Goal: Complete application form

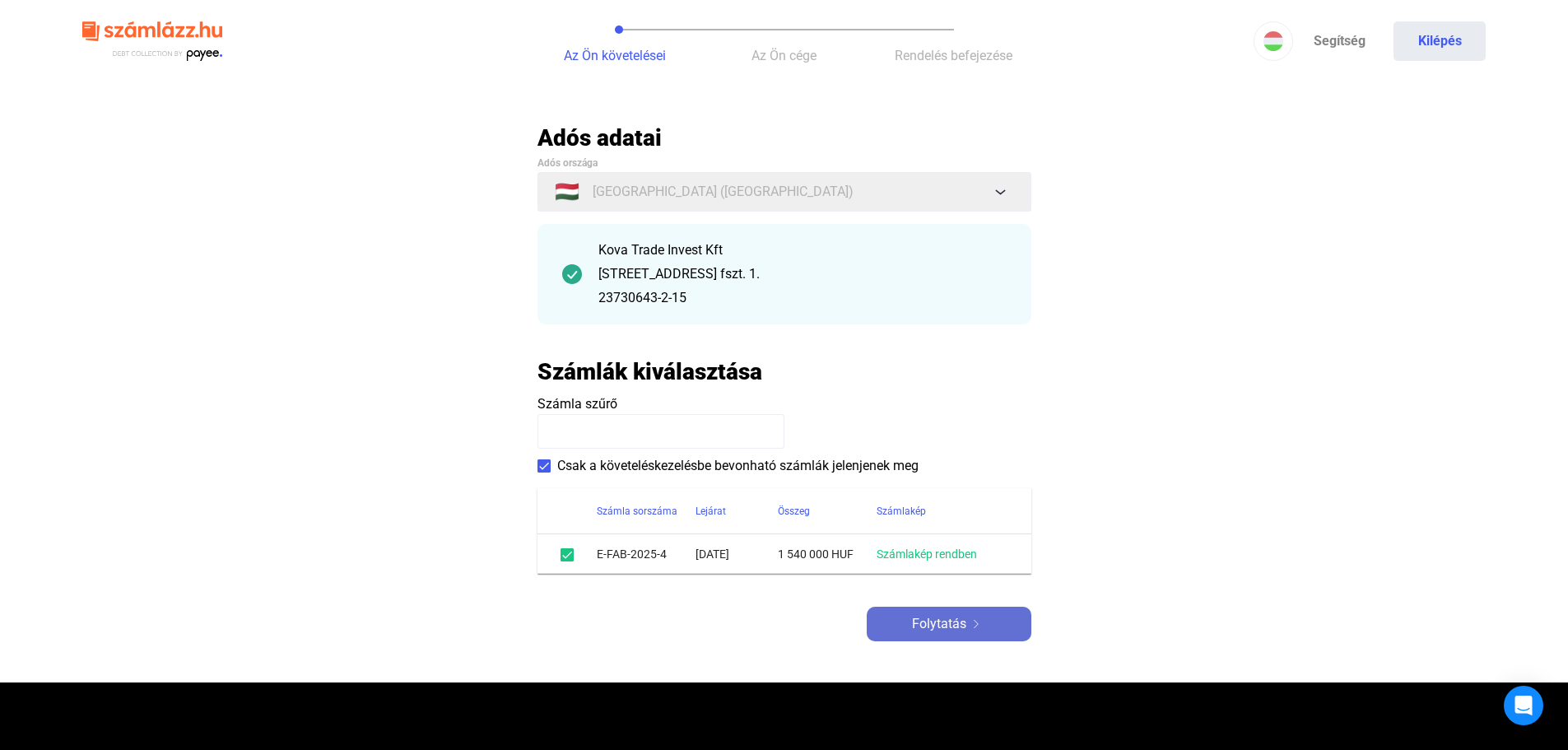
click at [958, 621] on span "Folytatás" at bounding box center [939, 624] width 54 height 19
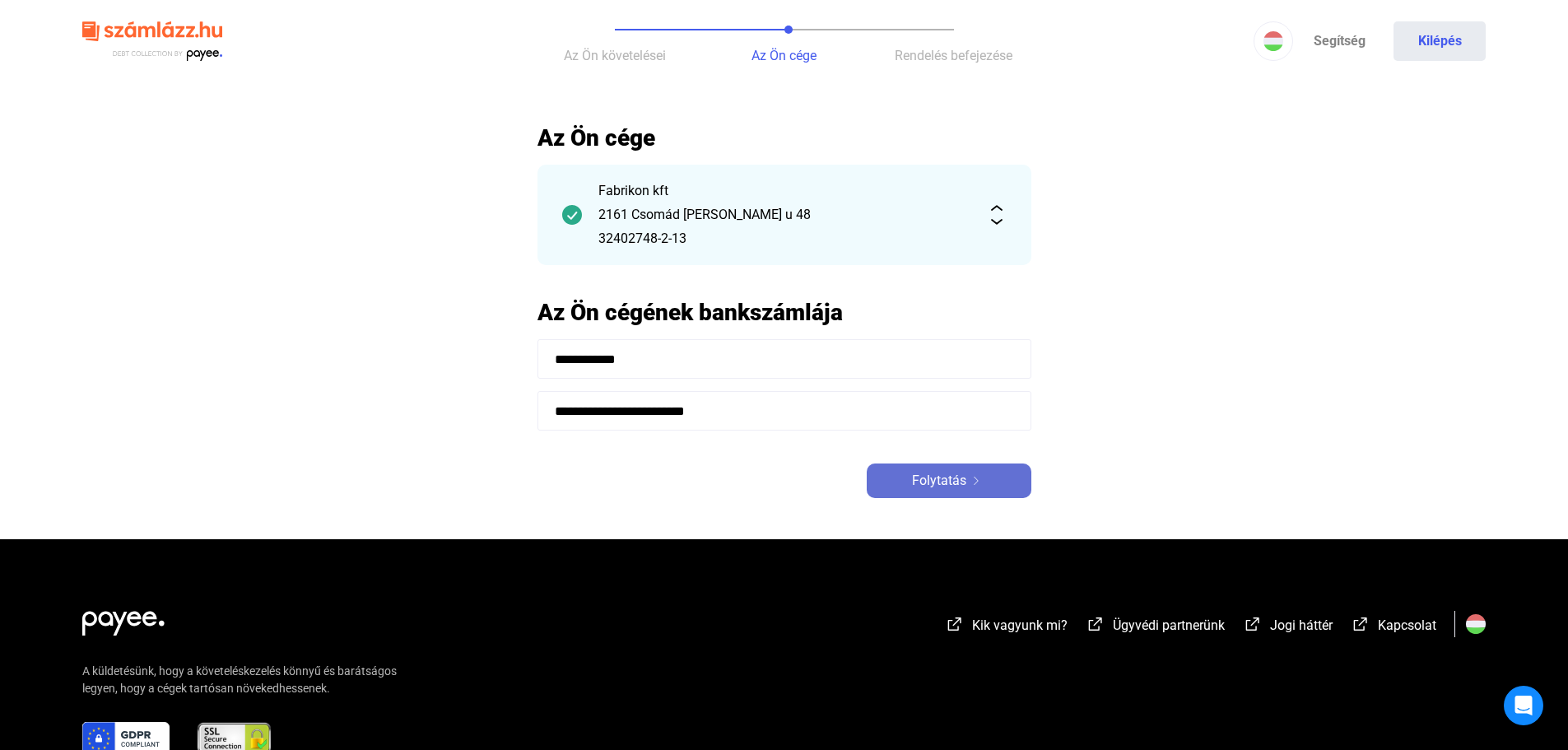
click at [910, 474] on div "Folytatás" at bounding box center [949, 481] width 154 height 19
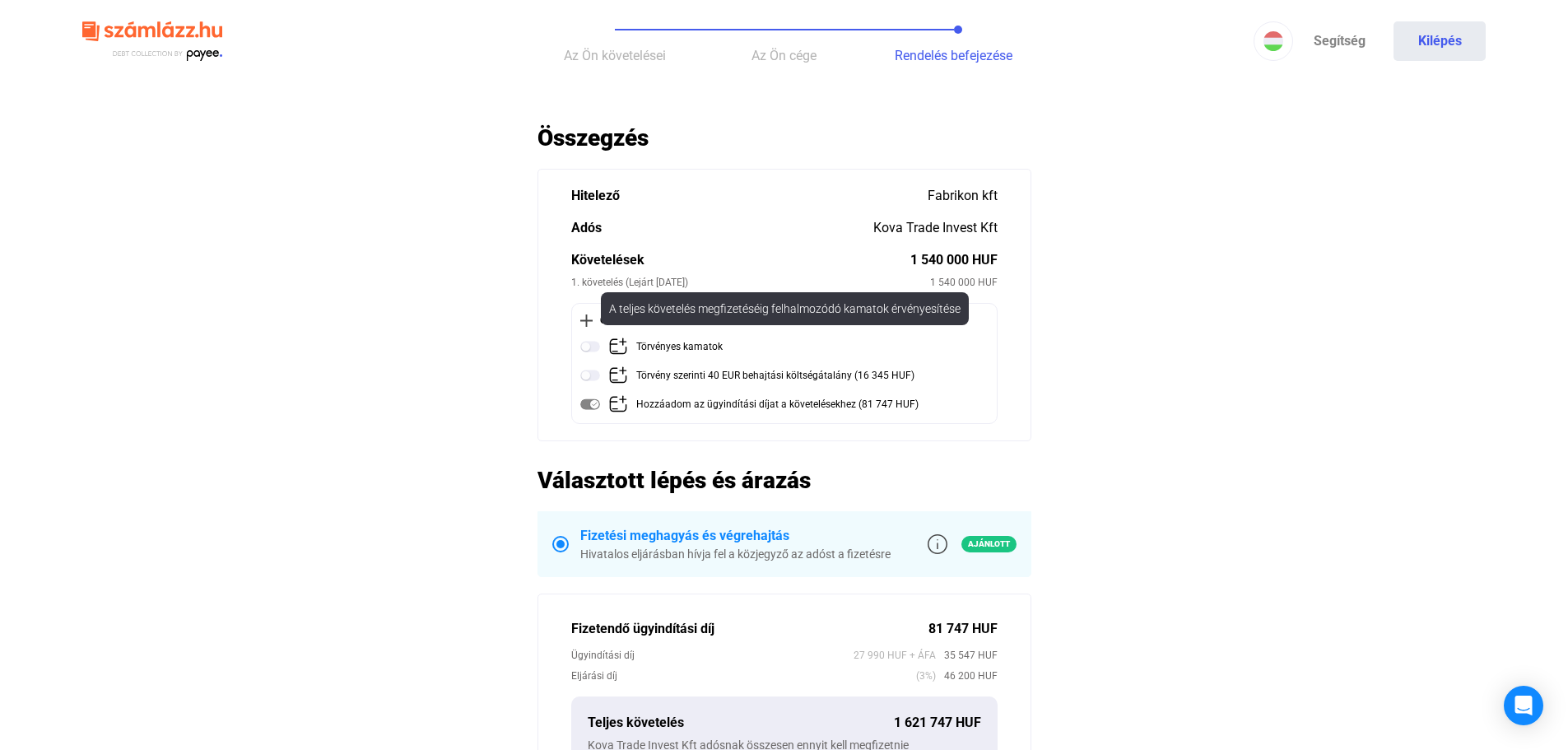
click at [588, 350] on img at bounding box center [590, 347] width 19 height 19
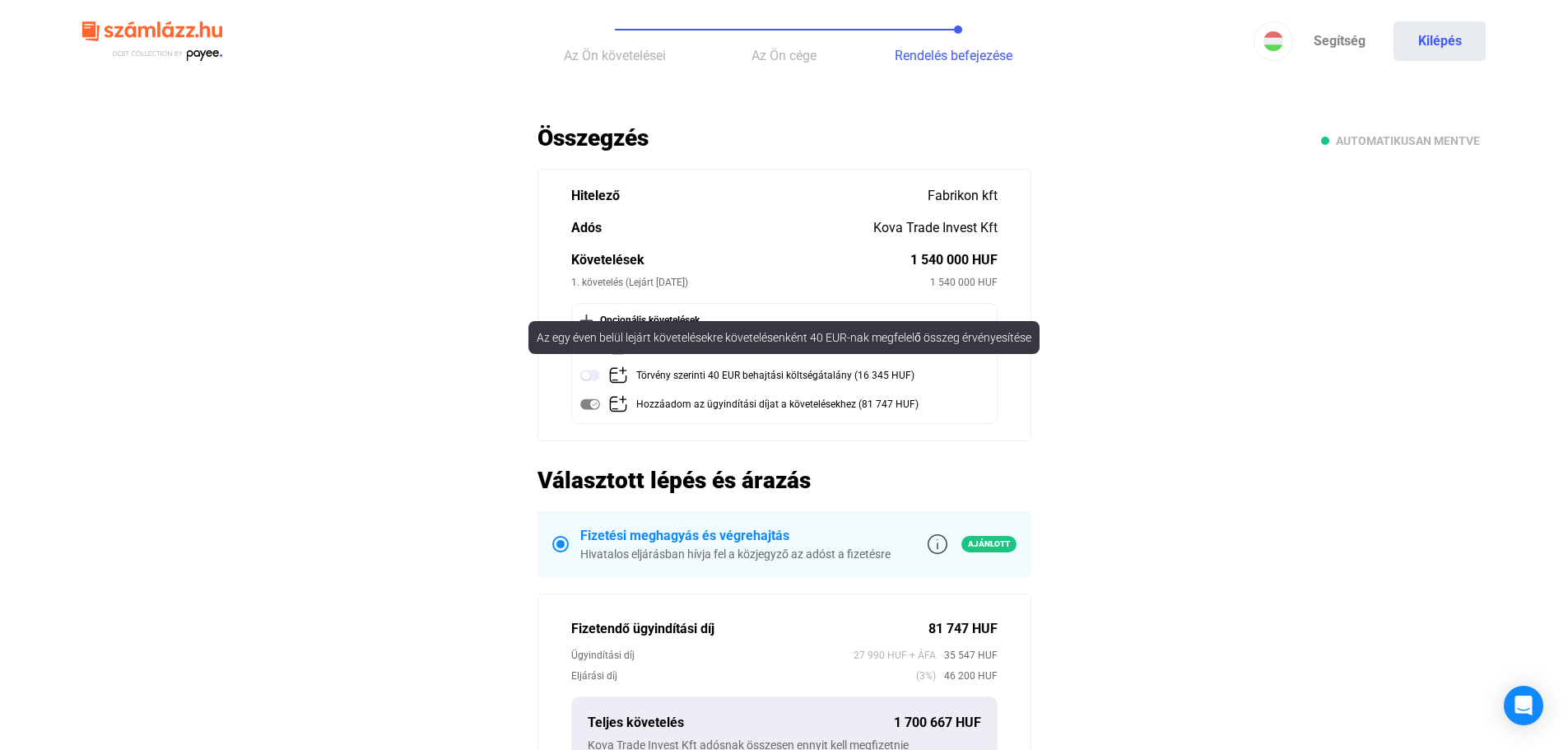
click at [590, 380] on img at bounding box center [590, 375] width 19 height 19
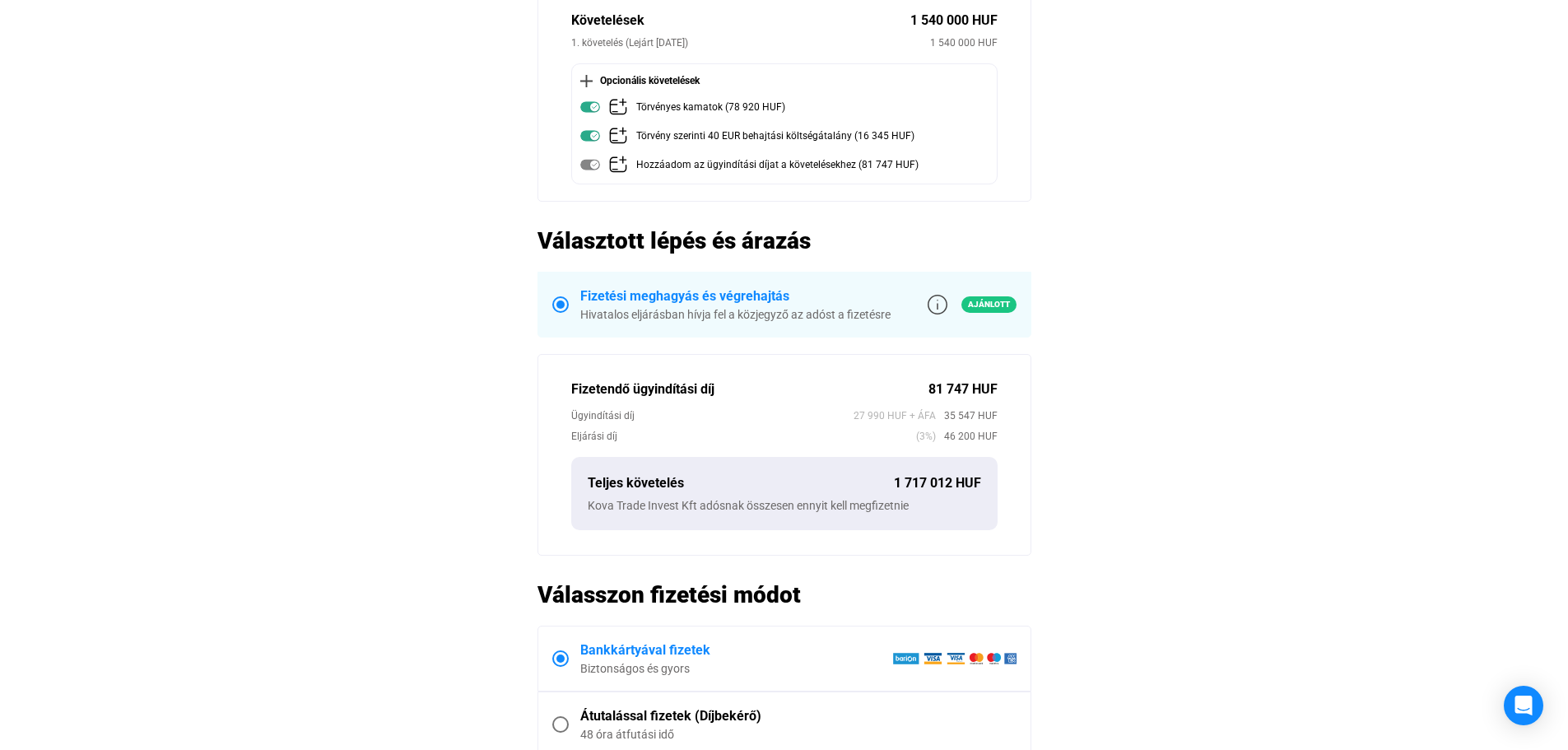
scroll to position [245, 0]
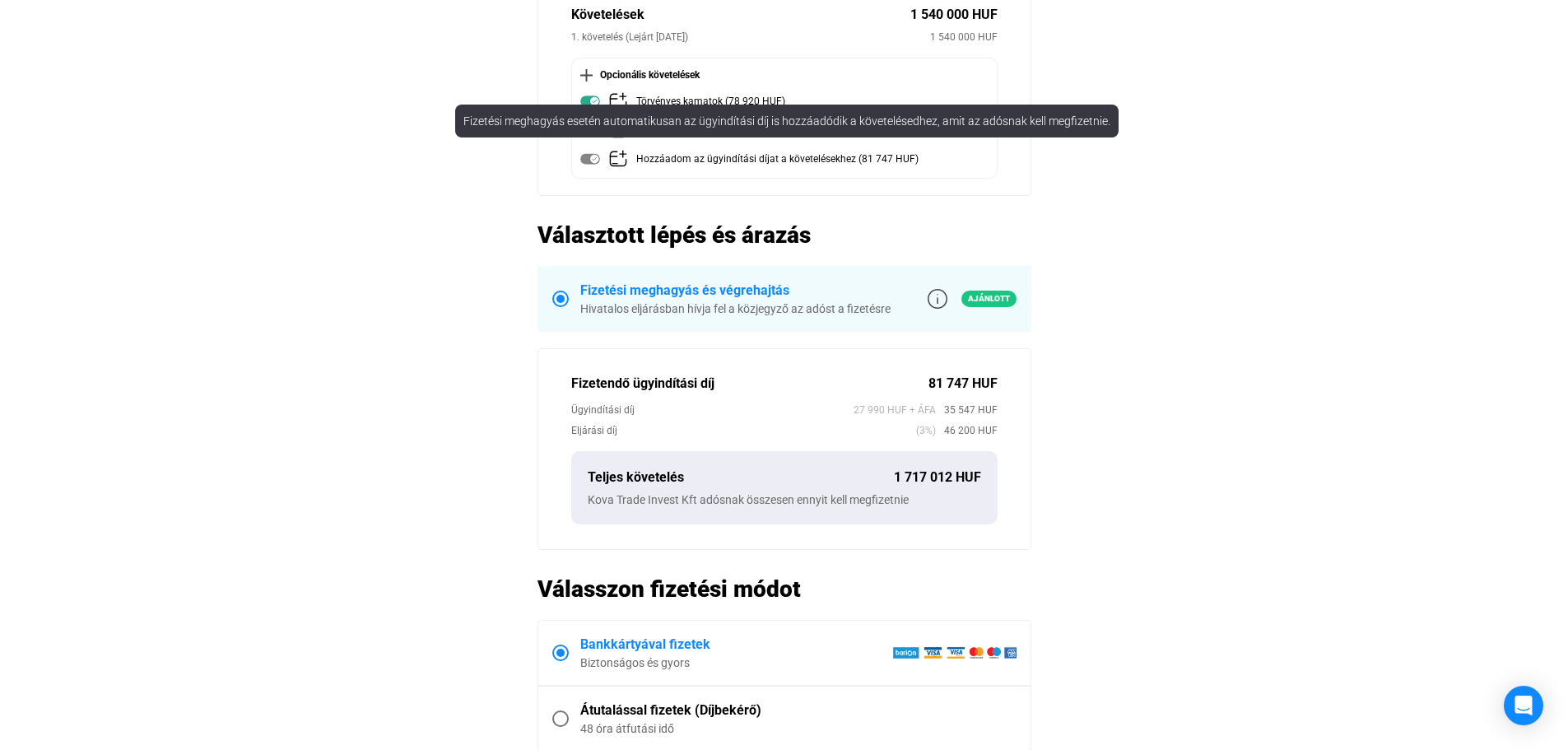
click at [596, 163] on img at bounding box center [590, 158] width 19 height 19
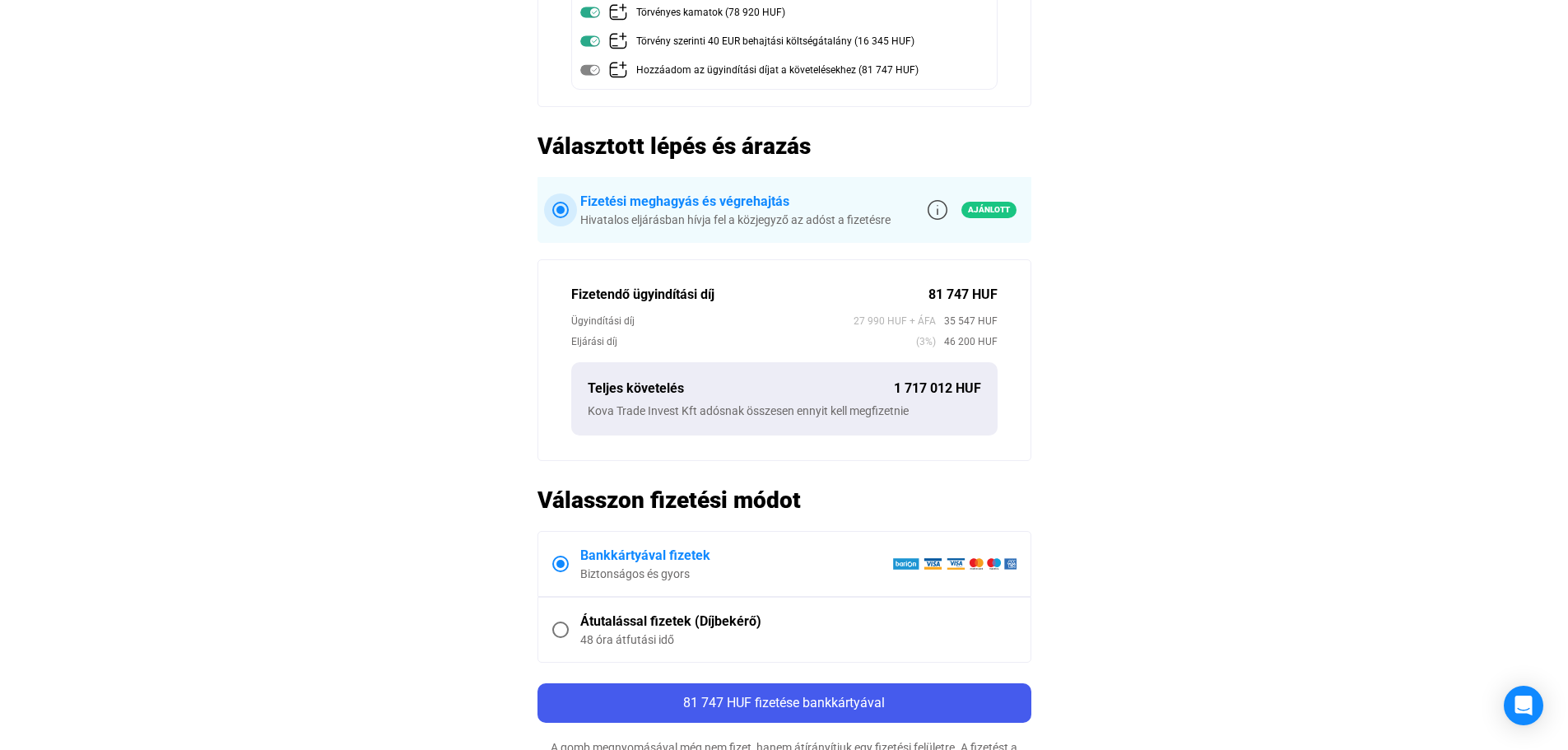
scroll to position [493, 0]
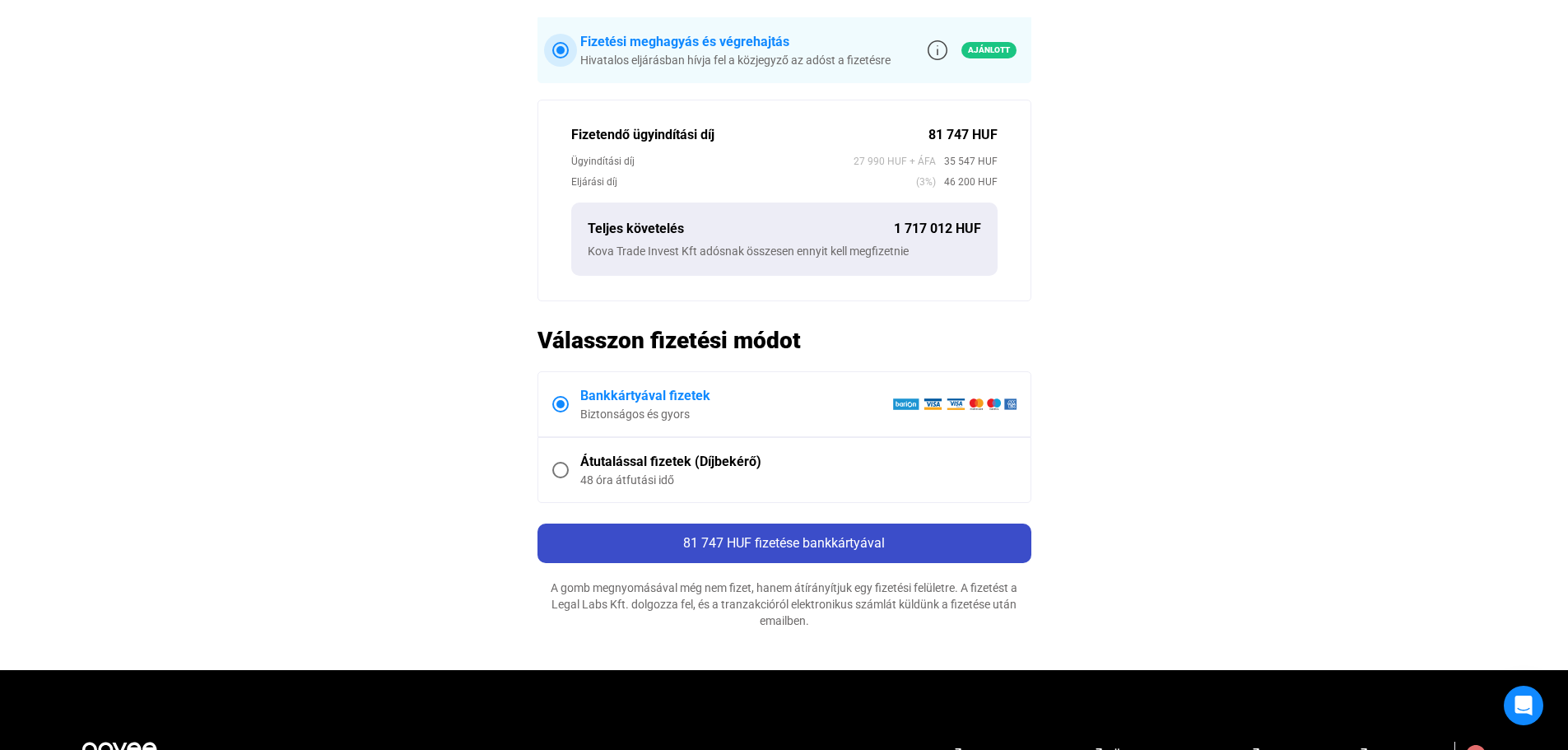
click at [788, 537] on span "81 747 HUF fizetése bankkártyával" at bounding box center [784, 542] width 202 height 15
